Goal: Task Accomplishment & Management: Use online tool/utility

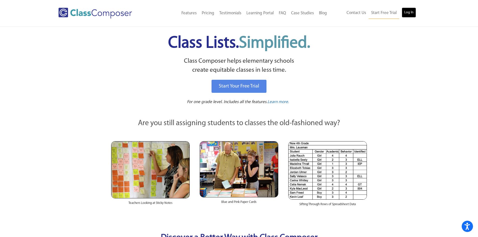
click at [411, 14] on link "Log In" at bounding box center [409, 13] width 14 height 10
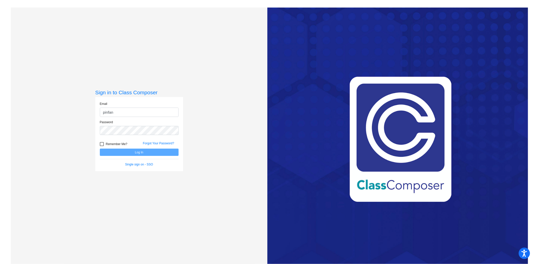
type input "pinfante@cvs.k12.mi.us"
click at [100, 148] on button "Log In" at bounding box center [139, 151] width 79 height 7
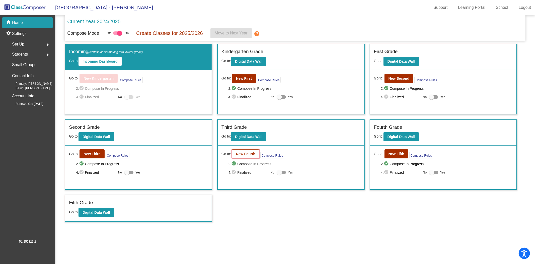
click at [249, 152] on b "New Fourth" at bounding box center [245, 154] width 19 height 4
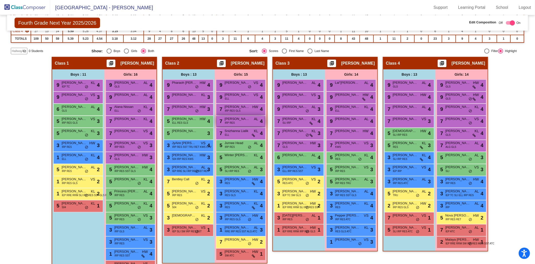
scroll to position [99, 0]
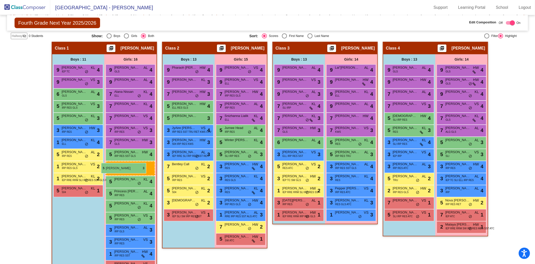
drag, startPoint x: 355, startPoint y: 151, endPoint x: 101, endPoint y: 163, distance: 254.3
drag, startPoint x: 356, startPoint y: 152, endPoint x: 105, endPoint y: 149, distance: 251.0
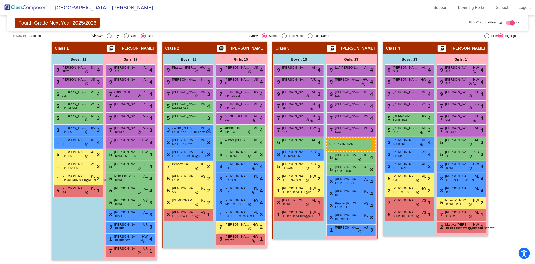
drag, startPoint x: 119, startPoint y: 212, endPoint x: 327, endPoint y: 139, distance: 221.0
